Goal: Information Seeking & Learning: Learn about a topic

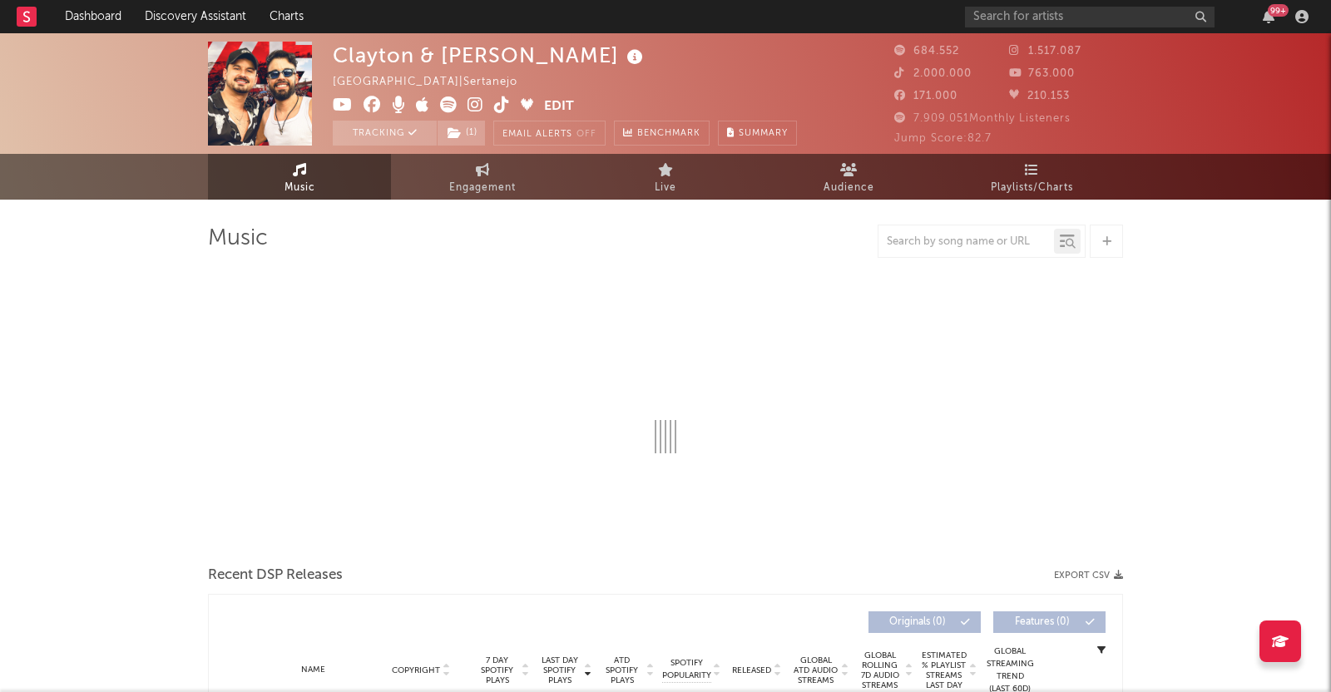
select select "6m"
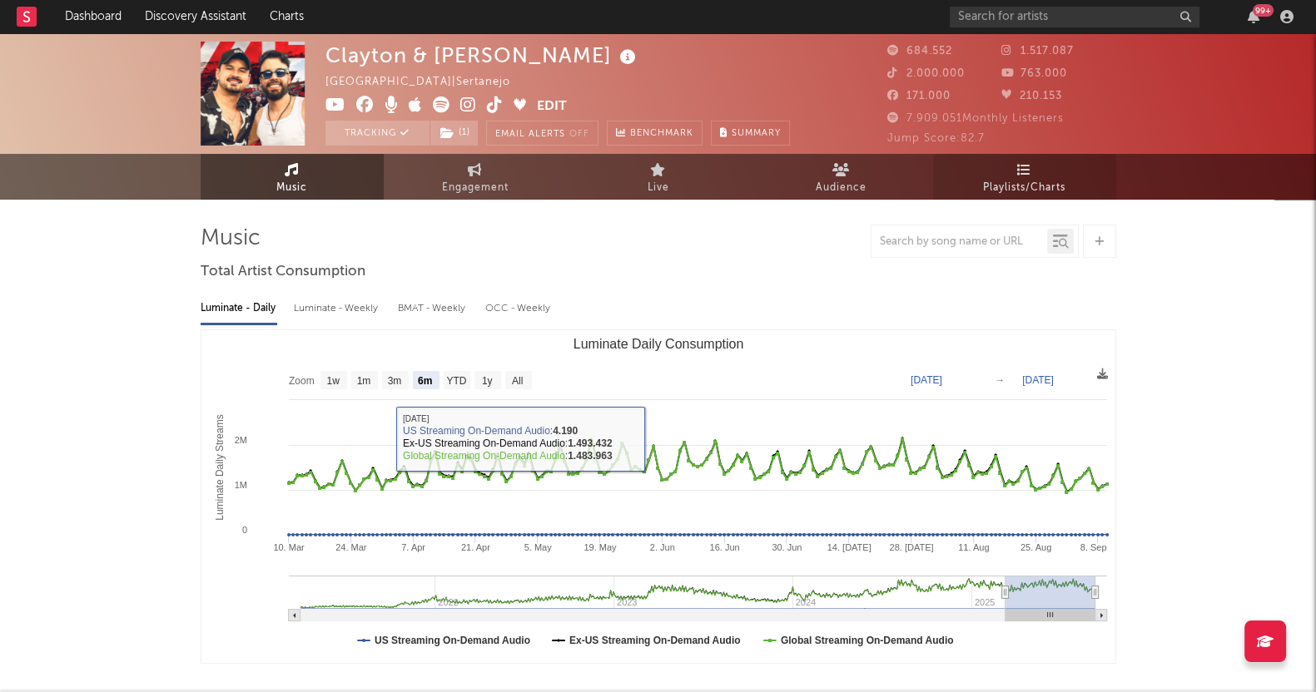
click at [1019, 172] on icon at bounding box center [1024, 169] width 14 height 13
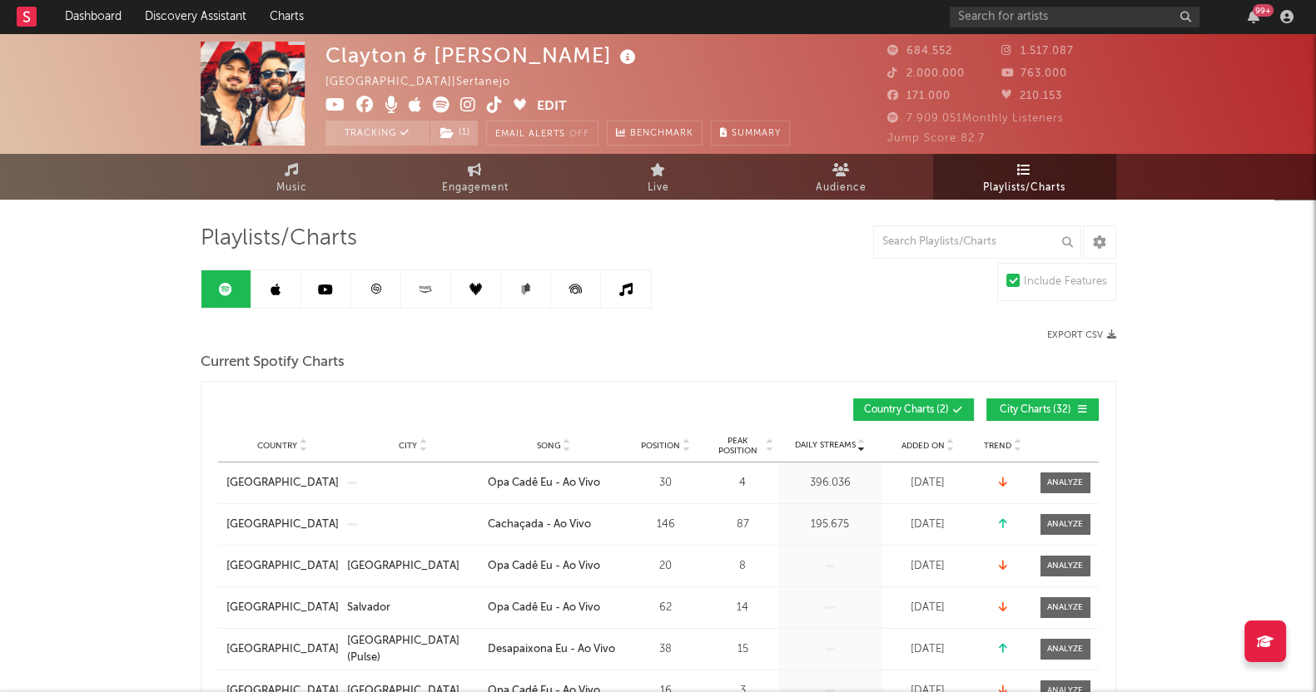
click at [280, 300] on link at bounding box center [276, 288] width 50 height 37
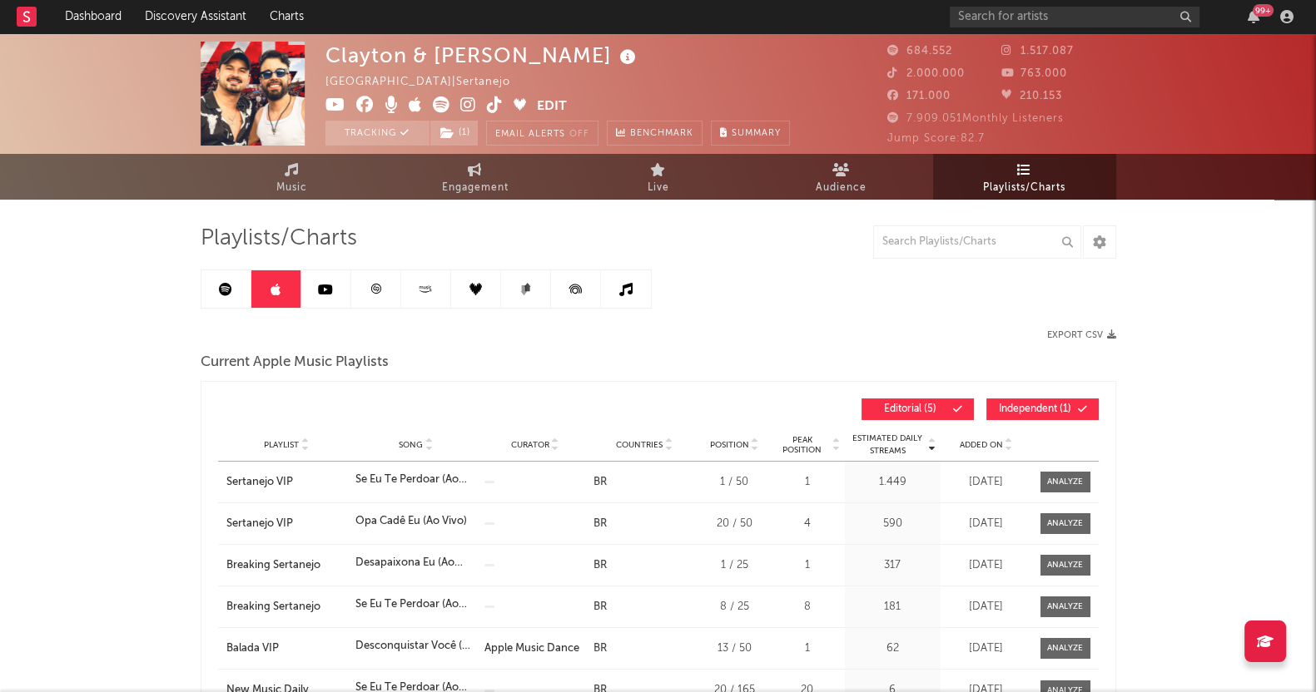
click at [364, 285] on link at bounding box center [376, 288] width 50 height 37
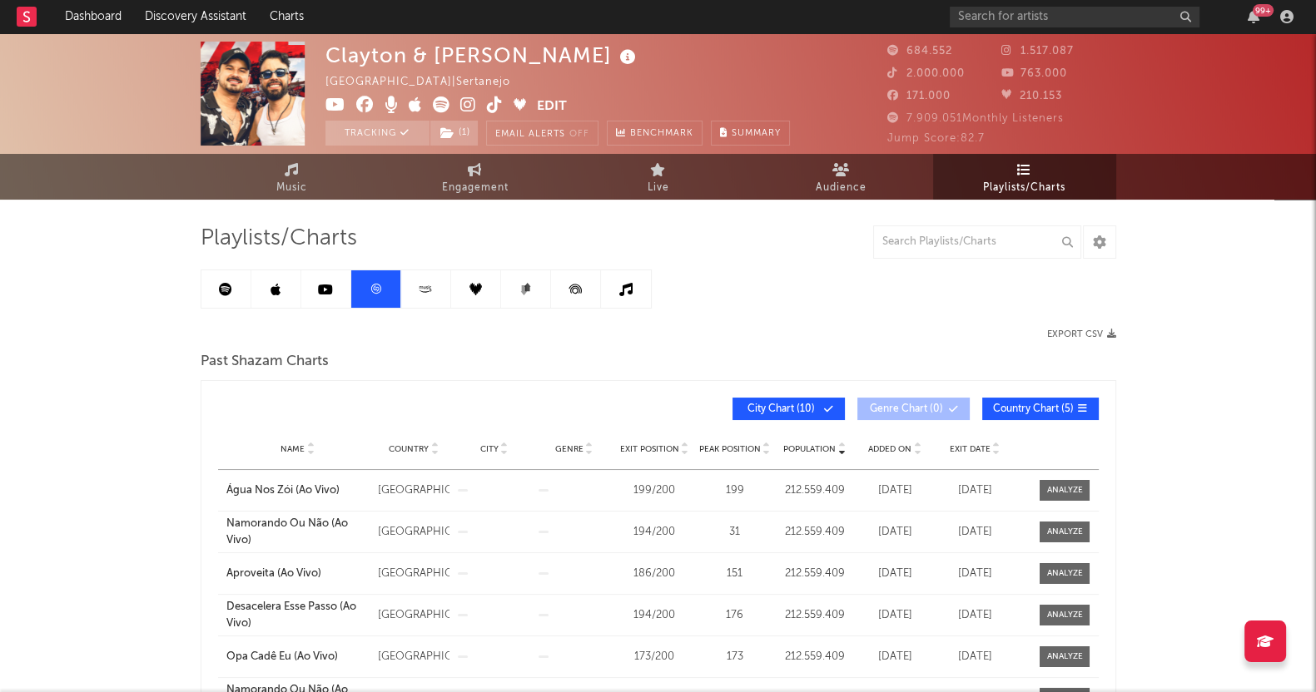
click at [540, 303] on link at bounding box center [526, 288] width 50 height 37
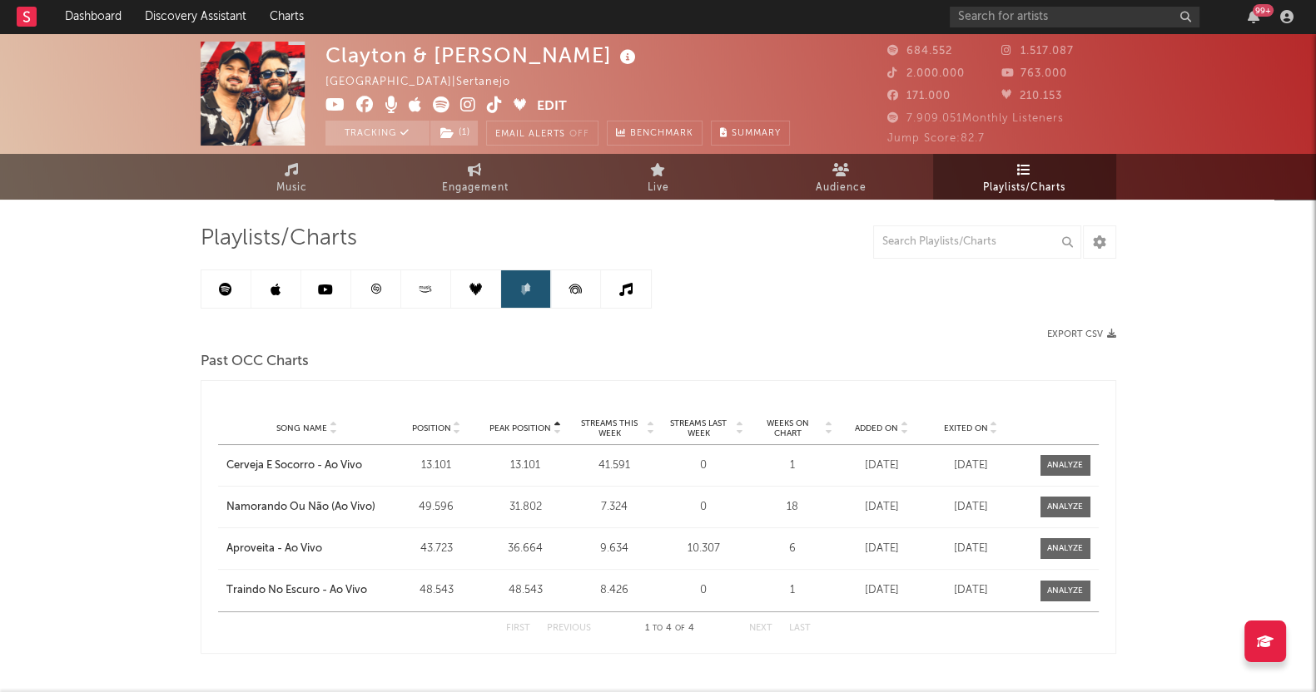
click at [468, 297] on link at bounding box center [476, 288] width 50 height 37
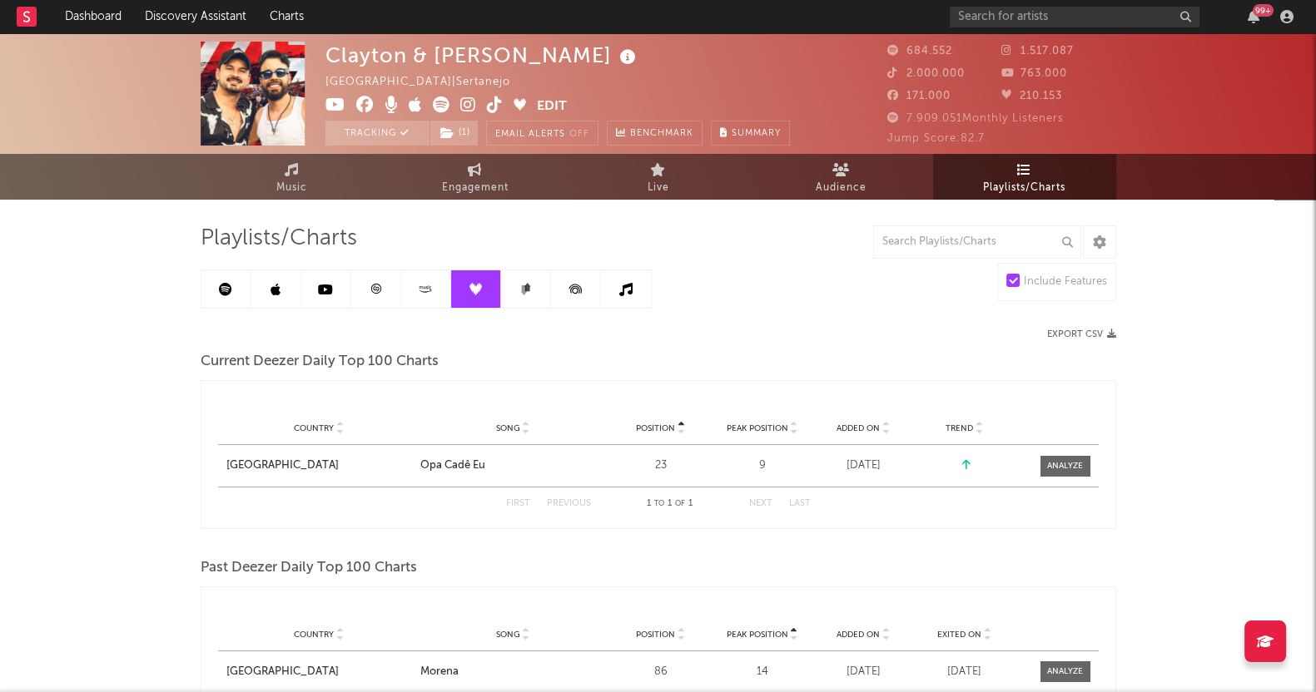
click at [429, 295] on link at bounding box center [426, 288] width 50 height 37
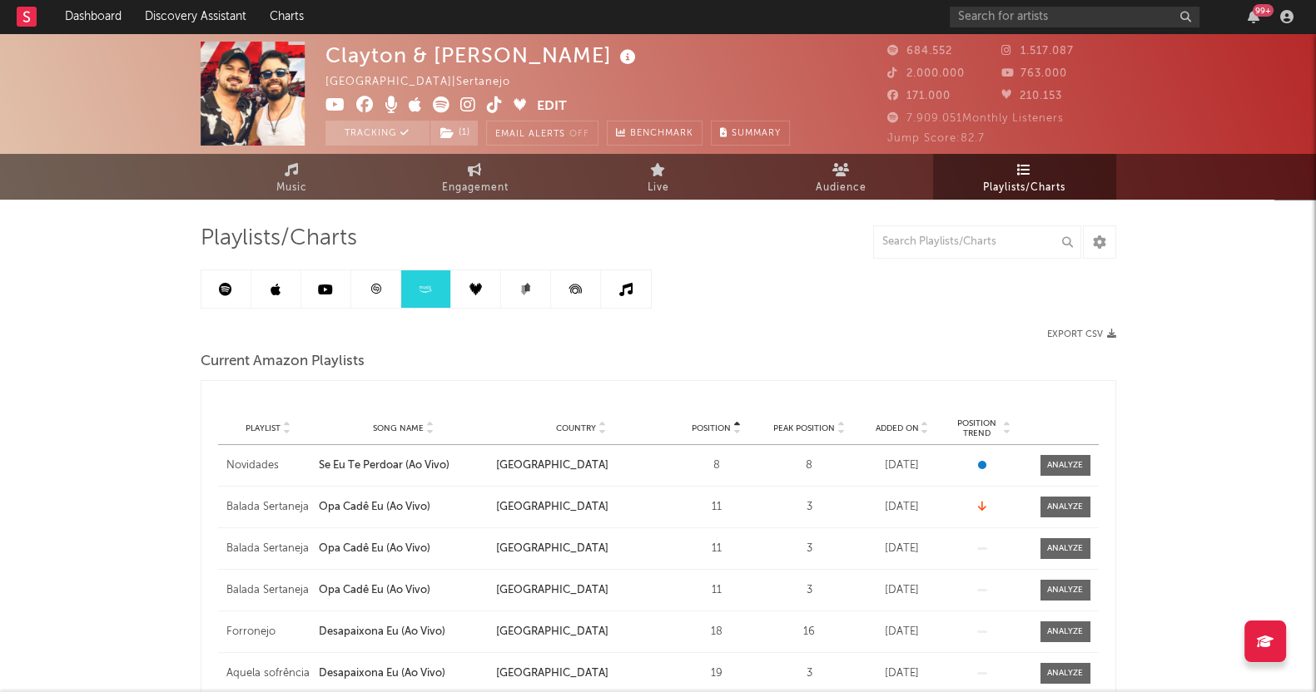
click at [366, 285] on link at bounding box center [376, 288] width 50 height 37
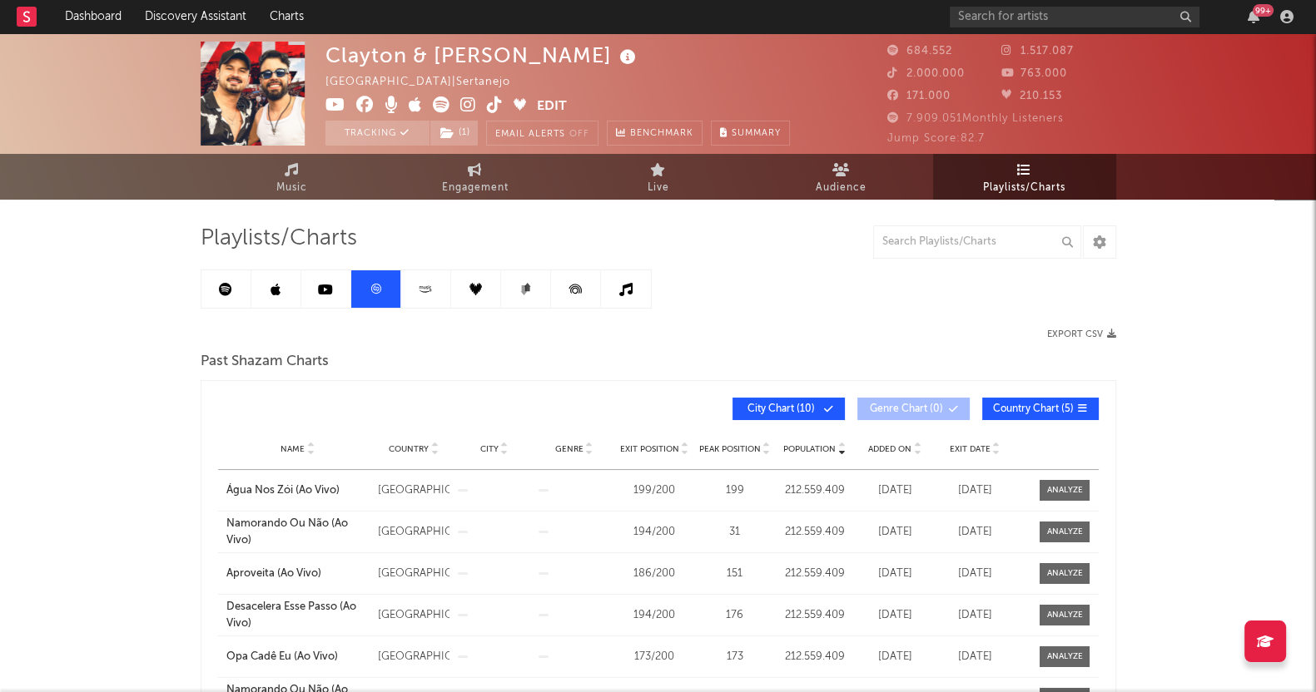
click at [287, 303] on link at bounding box center [276, 288] width 50 height 37
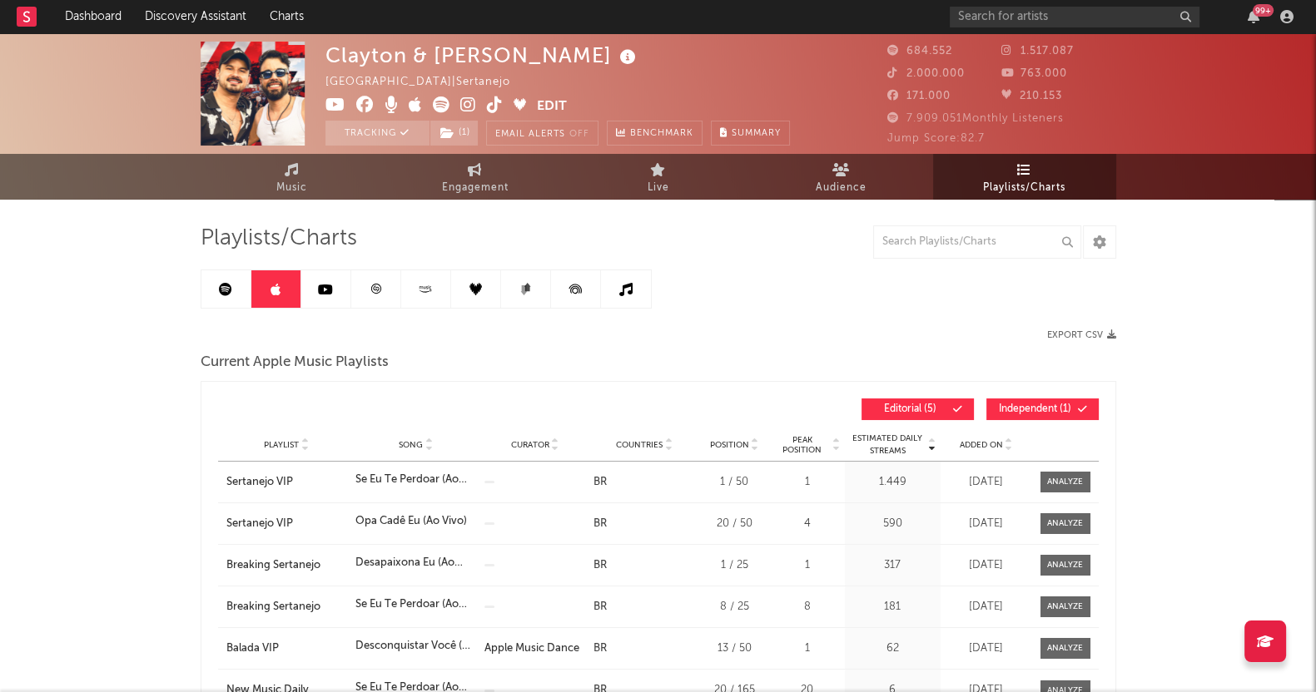
click at [251, 298] on link at bounding box center [276, 288] width 50 height 37
click at [245, 295] on link at bounding box center [226, 288] width 50 height 37
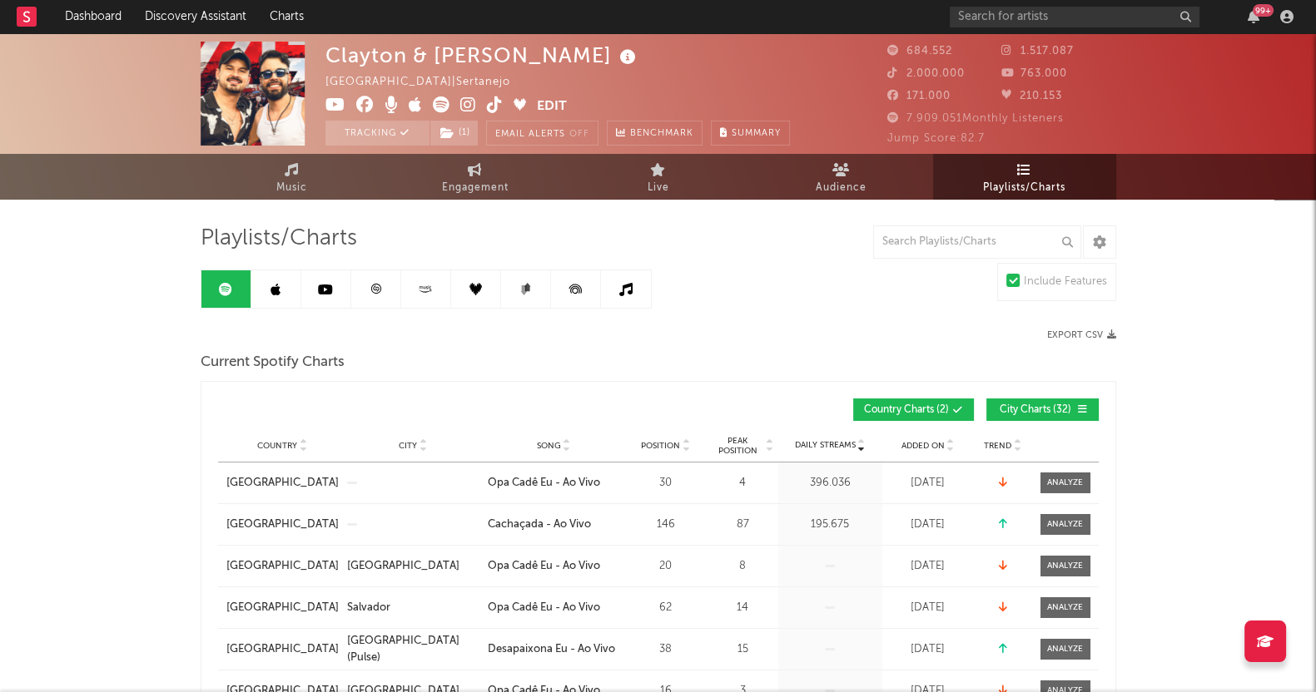
click at [241, 295] on link at bounding box center [226, 288] width 50 height 37
click at [278, 272] on link at bounding box center [276, 288] width 50 height 37
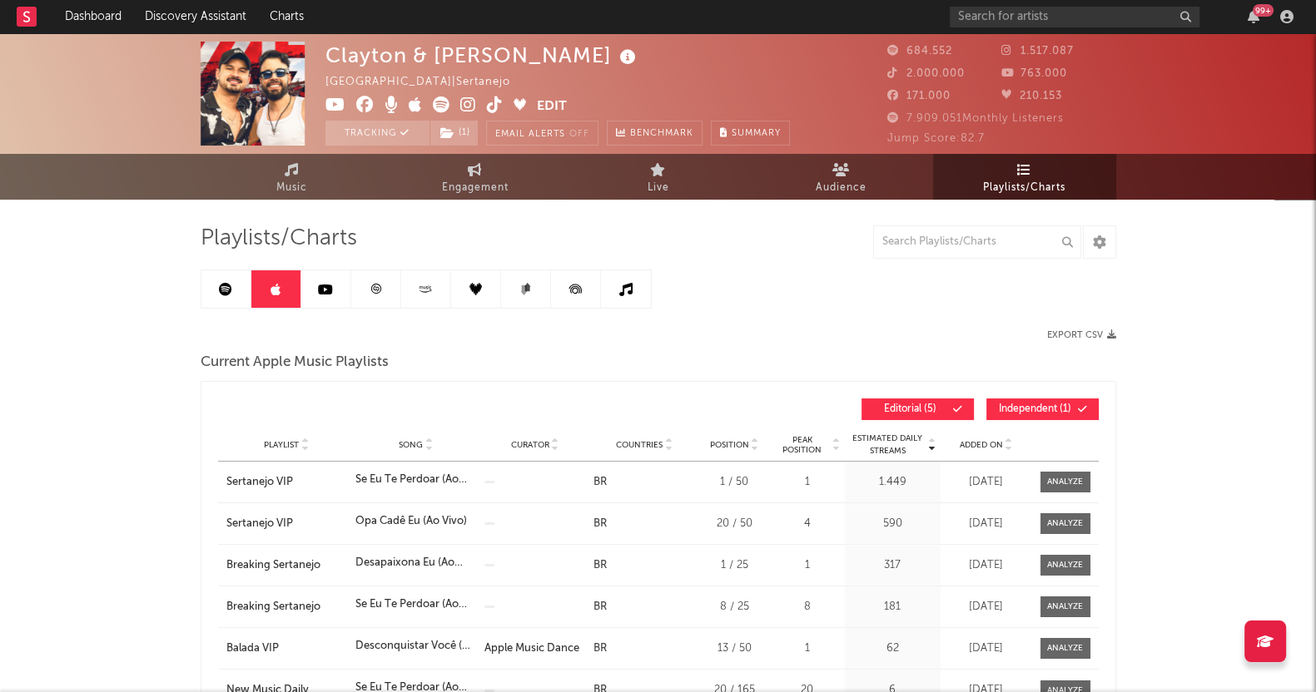
drag, startPoint x: 682, startPoint y: 247, endPoint x: 1112, endPoint y: 271, distance: 430.1
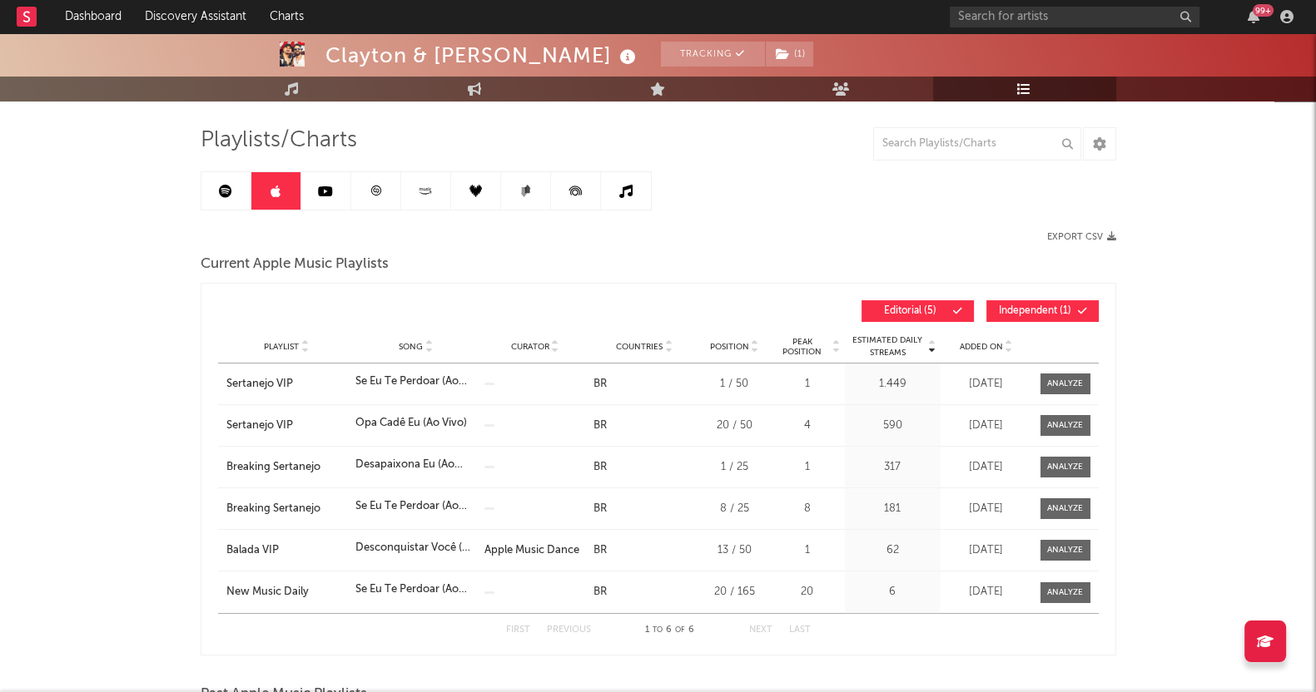
scroll to position [103, 0]
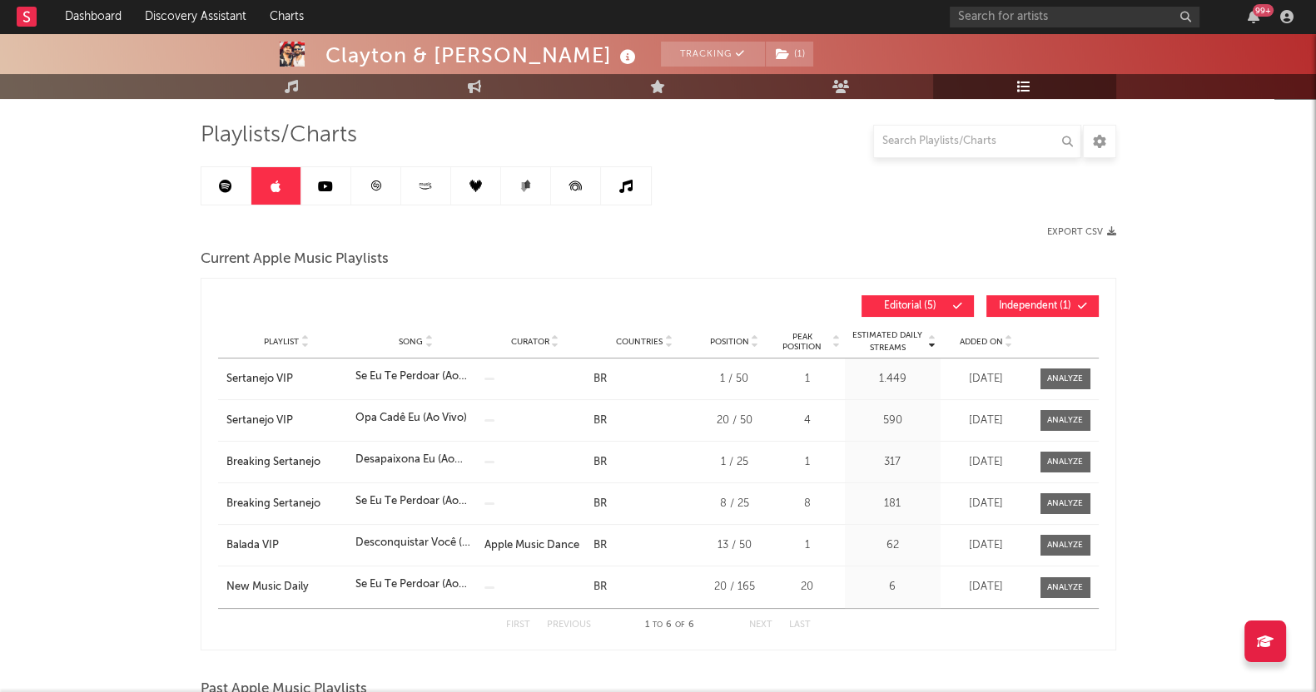
click at [994, 332] on div "Playlist Song Curator Genre Countries Country Chart Type Position Peak Position…" at bounding box center [658, 341] width 880 height 33
click at [990, 340] on span "Added On" at bounding box center [980, 342] width 43 height 10
click at [755, 226] on div "Export CSV" at bounding box center [887, 231] width 458 height 11
click at [334, 184] on link at bounding box center [326, 185] width 50 height 37
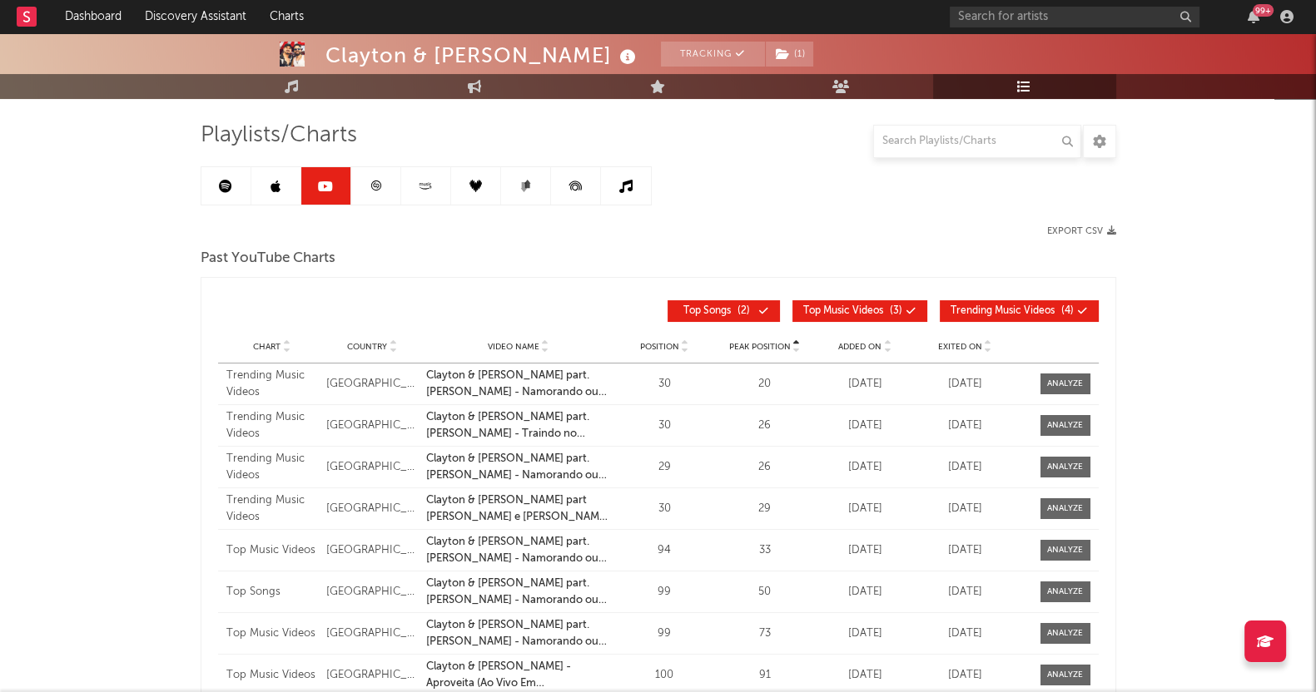
click at [352, 173] on link at bounding box center [376, 185] width 50 height 37
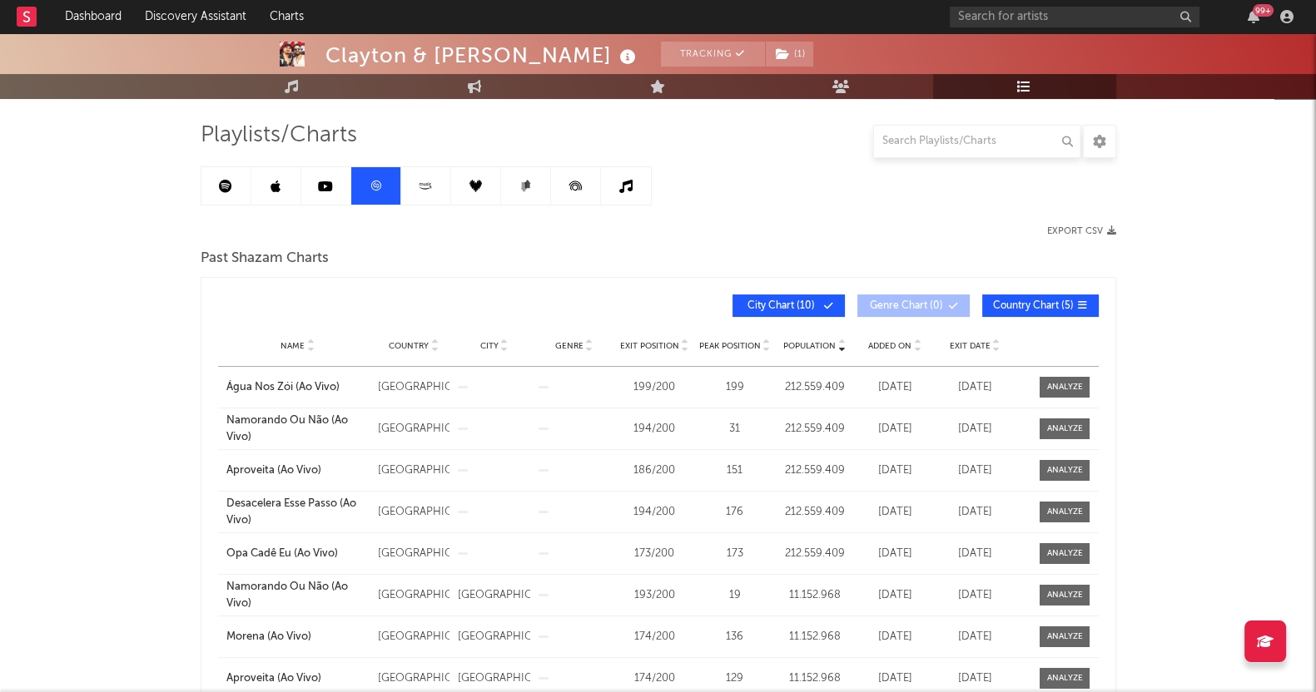
click at [408, 174] on link at bounding box center [426, 185] width 50 height 37
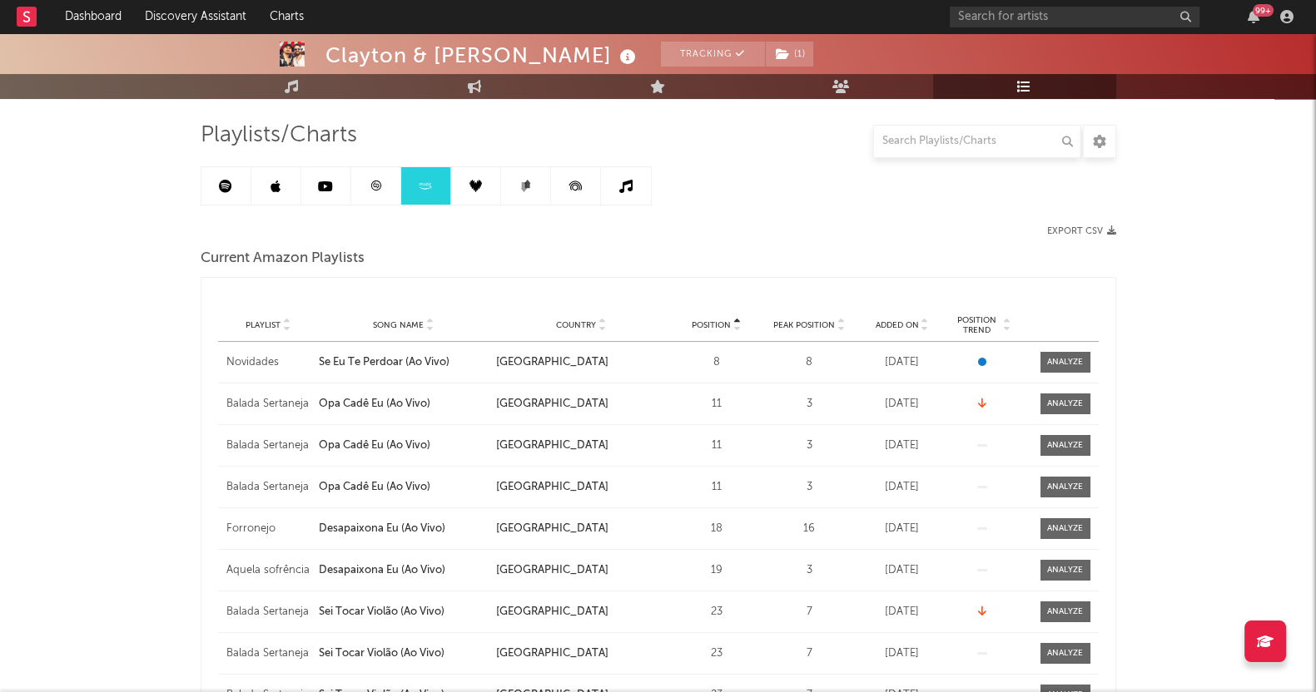
click at [974, 316] on span "Position Trend" at bounding box center [977, 325] width 48 height 20
click at [477, 196] on link at bounding box center [476, 185] width 50 height 37
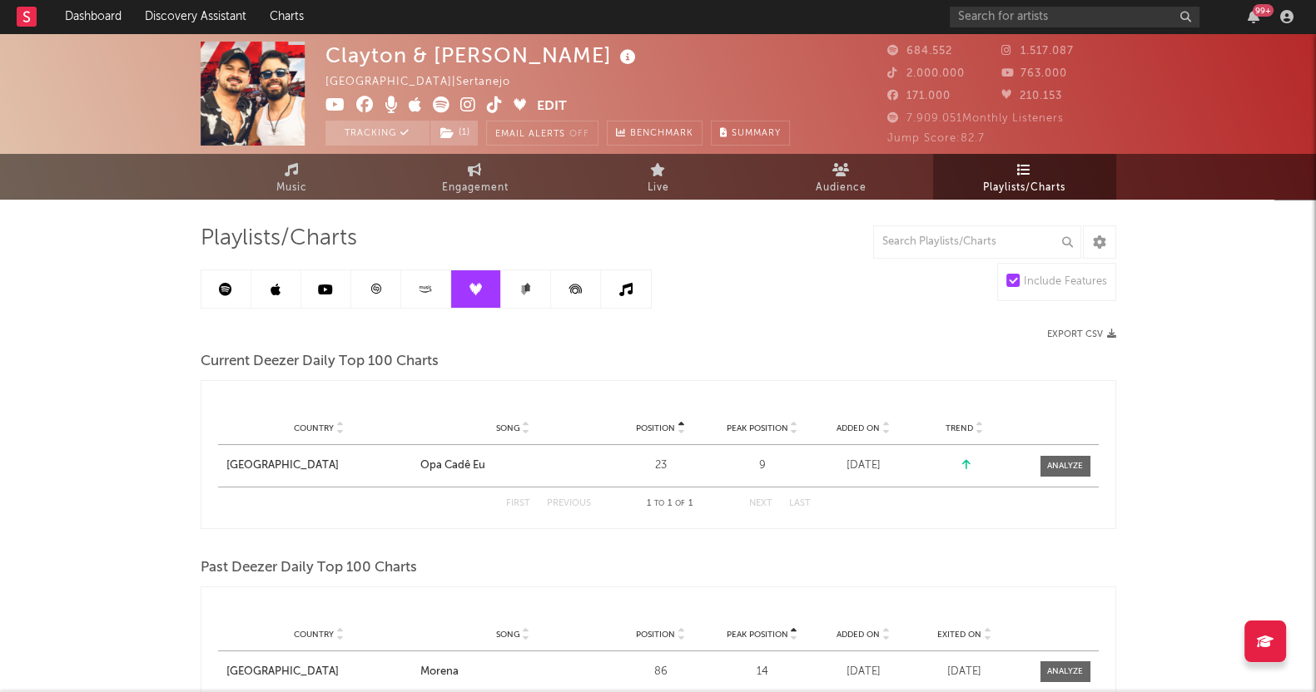
click at [522, 274] on link at bounding box center [526, 288] width 50 height 37
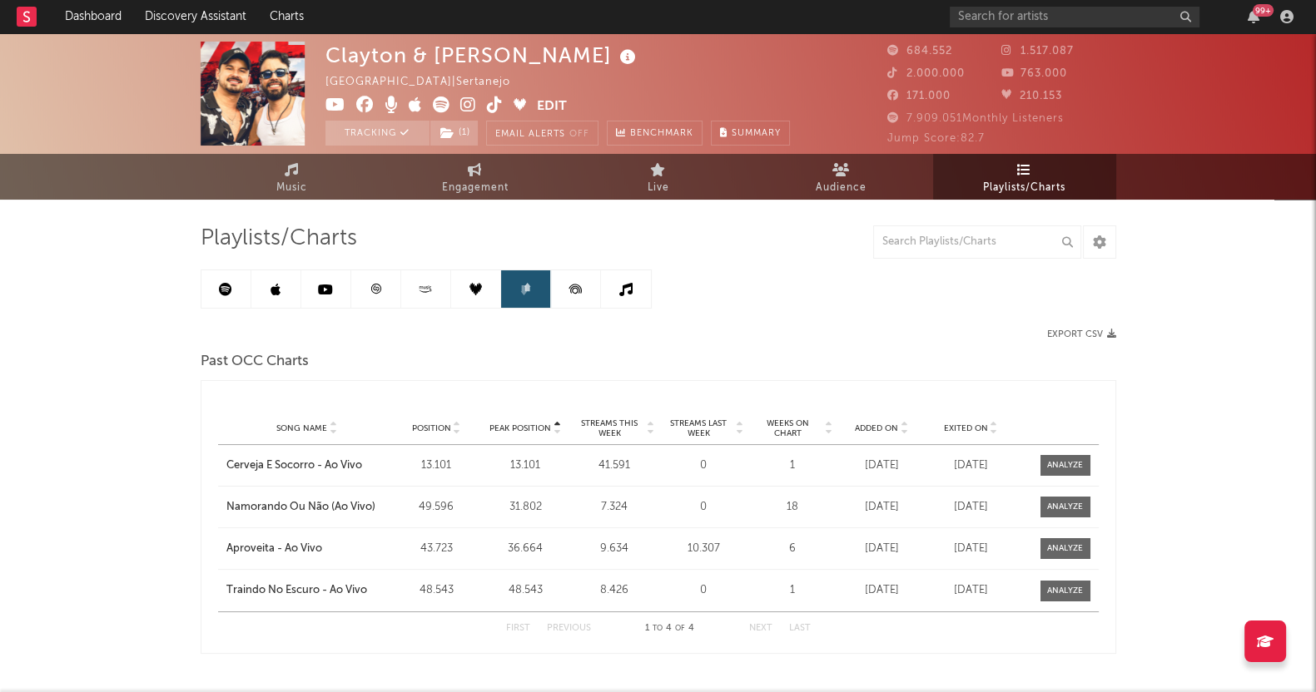
click at [571, 279] on icon at bounding box center [575, 288] width 37 height 37
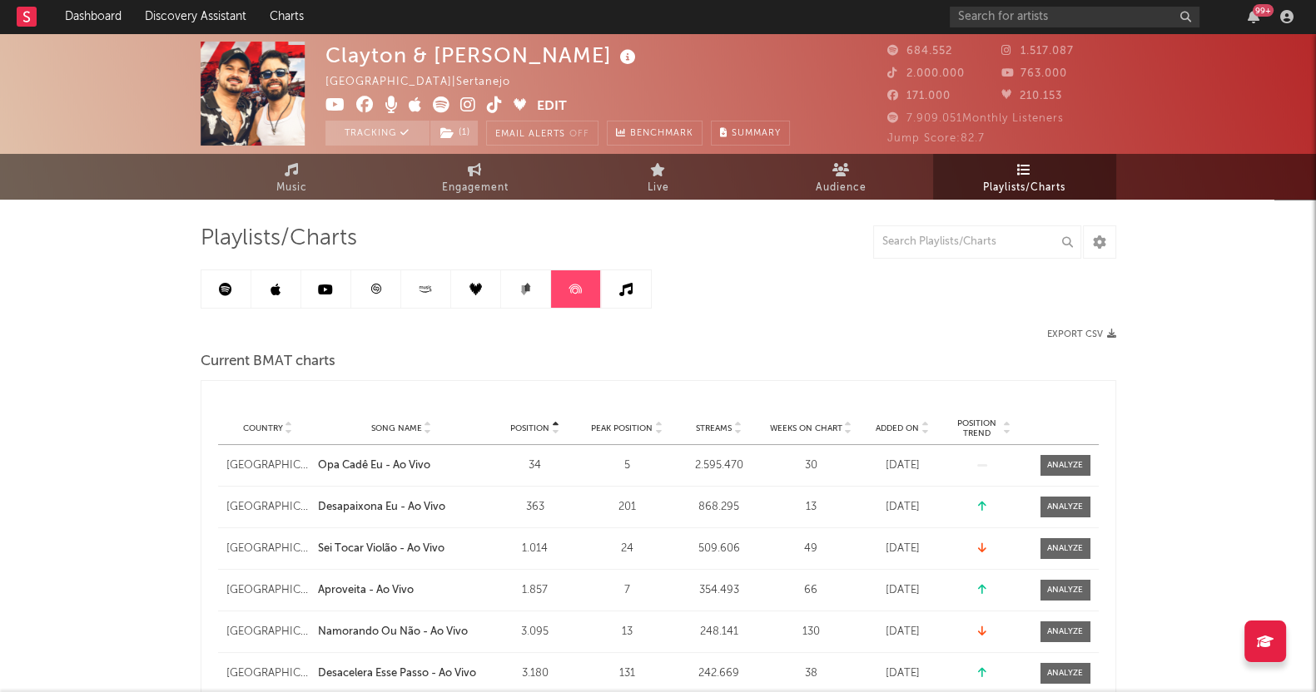
click at [624, 283] on icon at bounding box center [625, 289] width 13 height 13
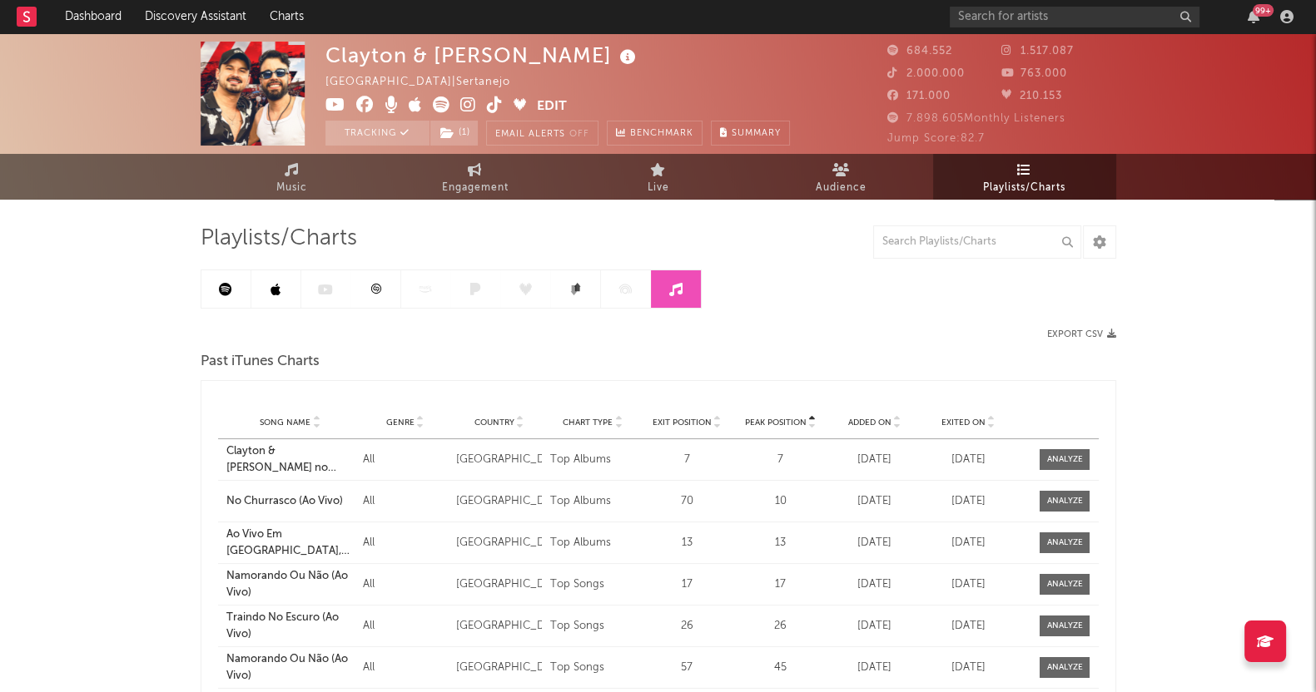
click at [276, 289] on icon at bounding box center [275, 289] width 10 height 13
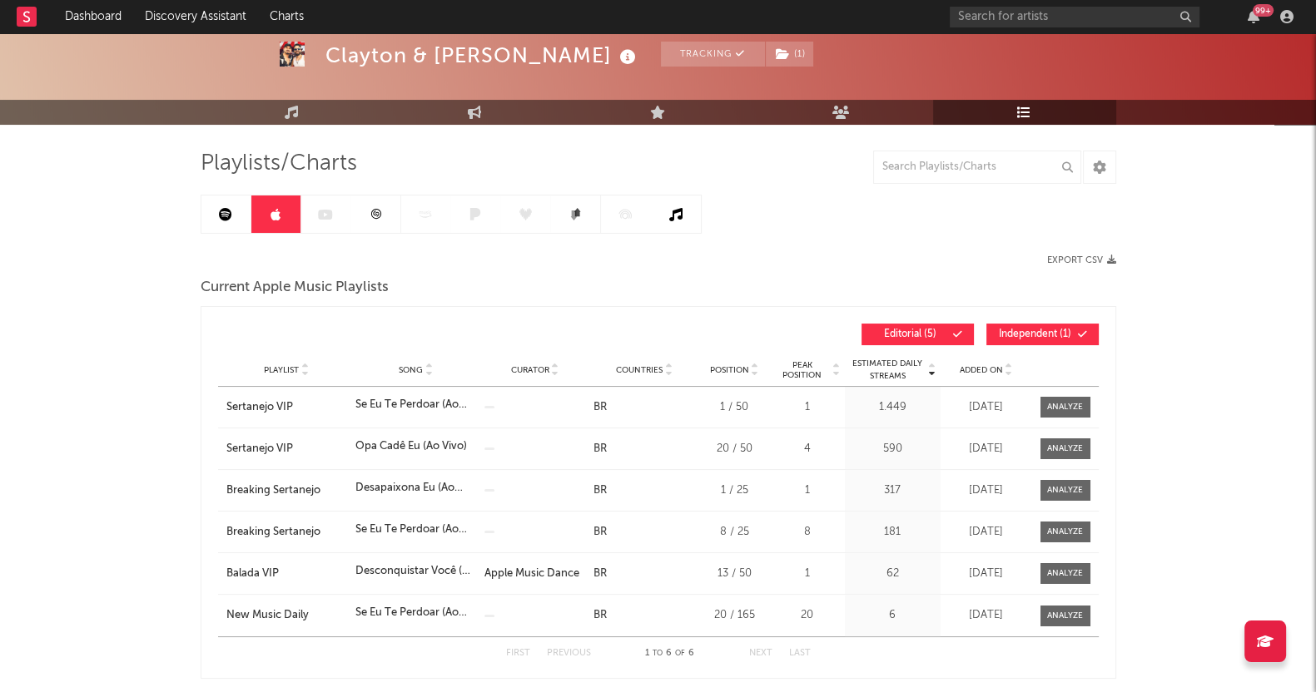
scroll to position [103, 0]
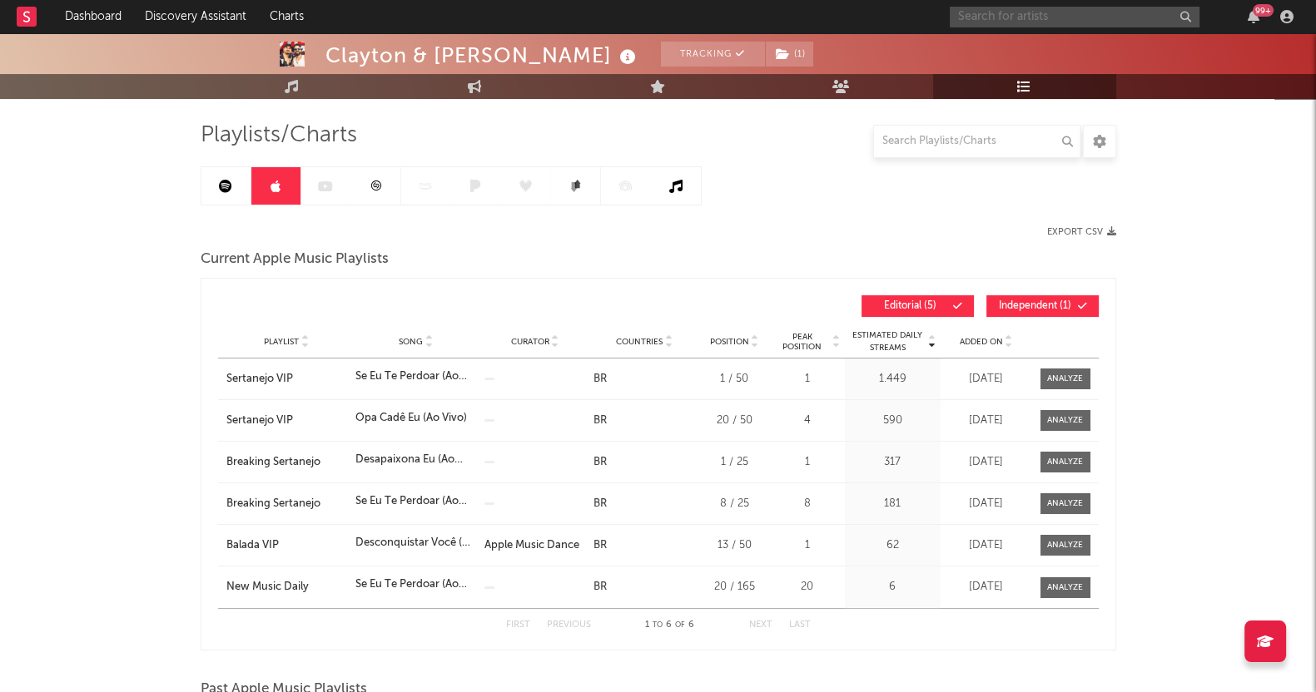
click at [1059, 22] on input "text" at bounding box center [1074, 17] width 250 height 21
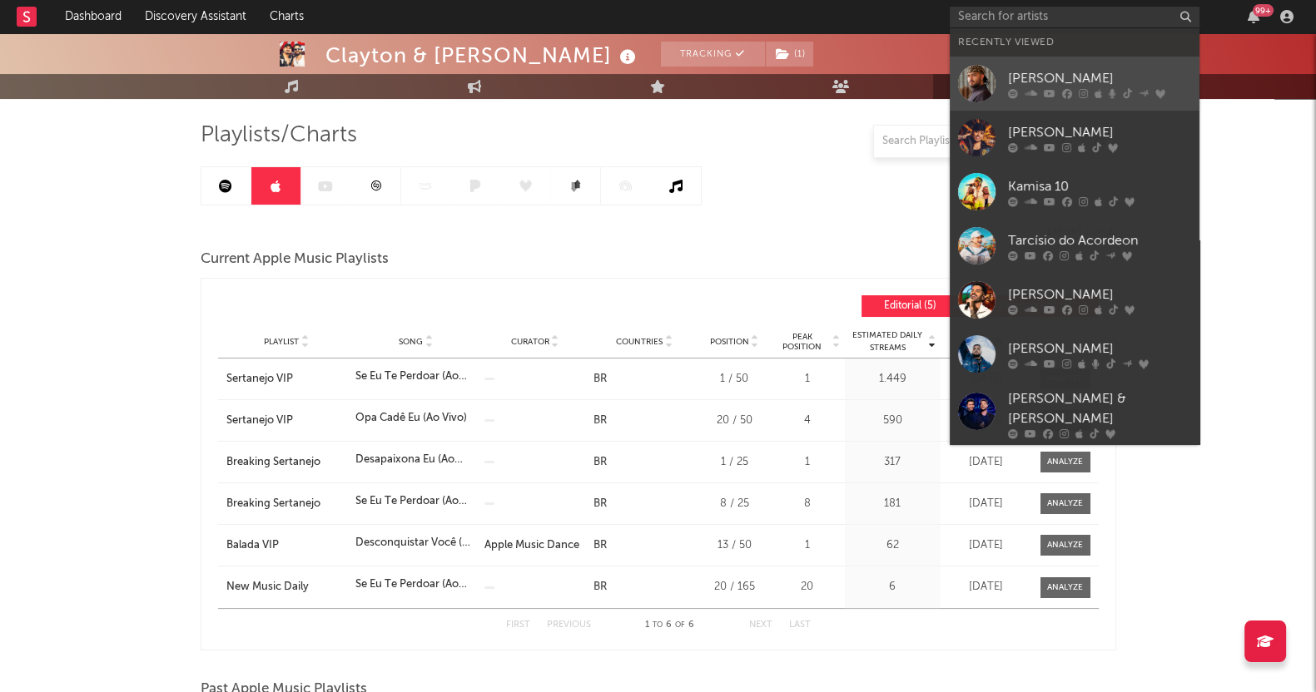
click at [1072, 65] on link "[PERSON_NAME]" at bounding box center [1074, 84] width 250 height 54
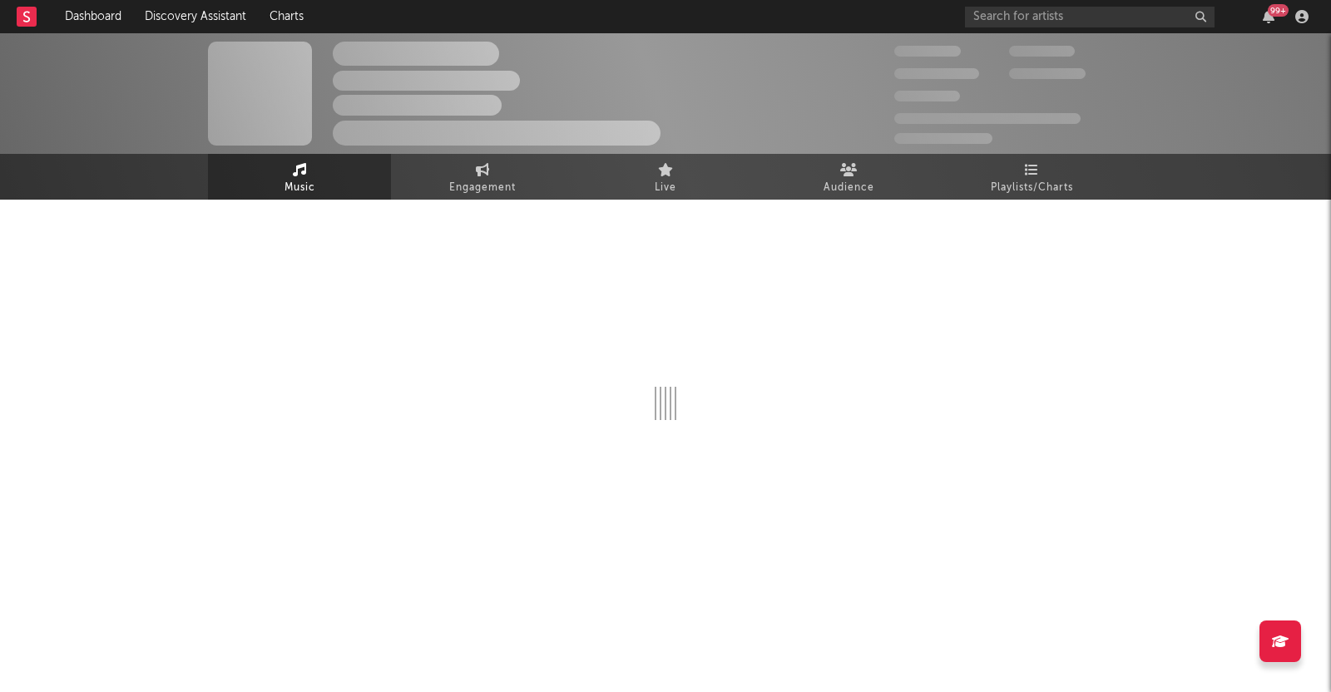
select select "6m"
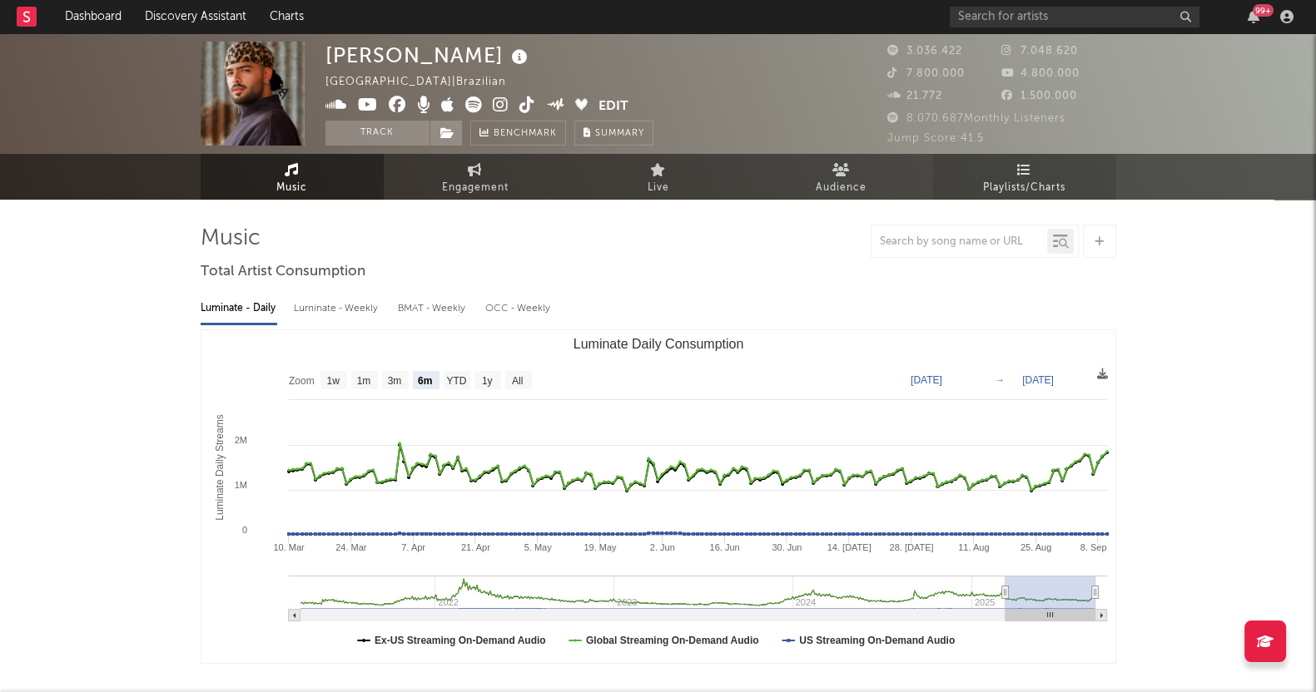
click at [1012, 168] on link "Playlists/Charts" at bounding box center [1024, 177] width 183 height 46
